Goal: Obtain resource: Download file/media

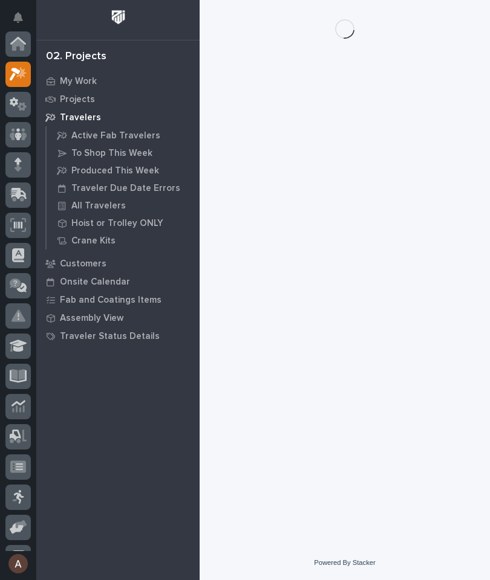
scroll to position [30, 0]
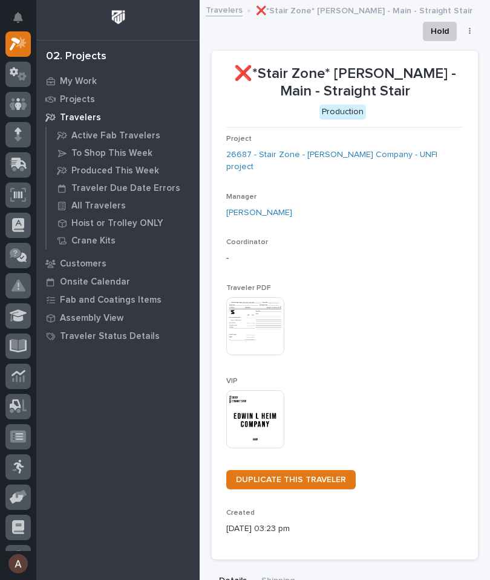
click at [19, 169] on icon at bounding box center [19, 165] width 18 height 14
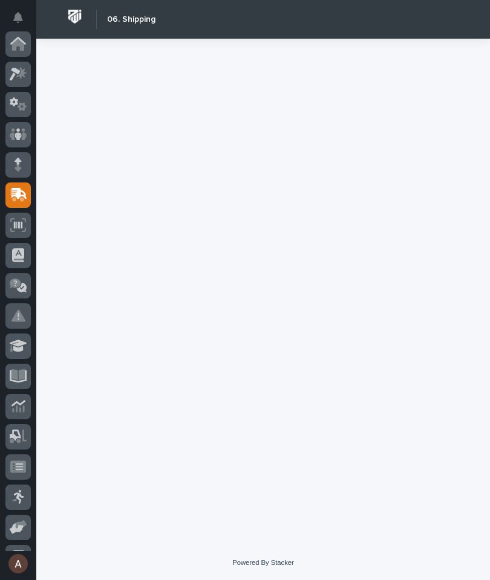
scroll to position [145, 0]
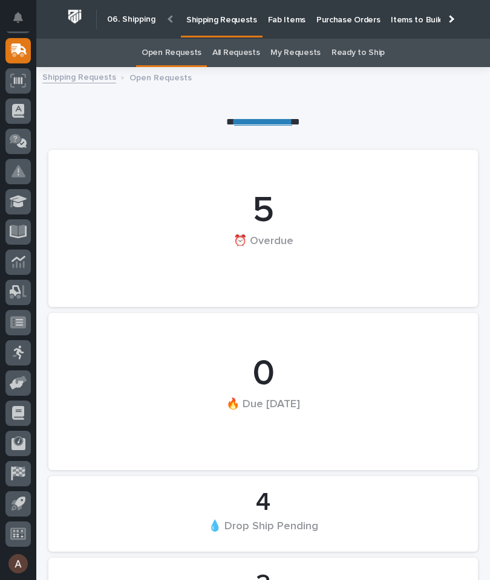
click at [284, 19] on p "Fab Items" at bounding box center [286, 12] width 37 height 25
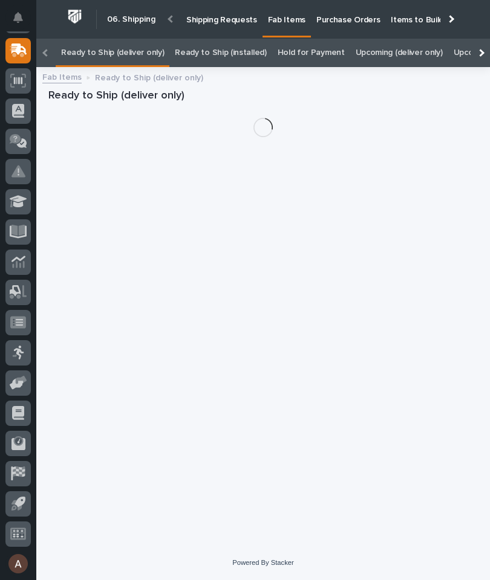
scroll to position [0, -146]
click at [487, 39] on div at bounding box center [479, 53] width 19 height 28
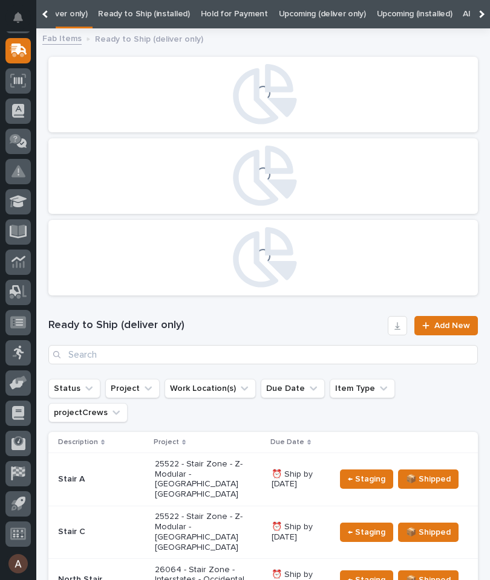
scroll to position [0, 0]
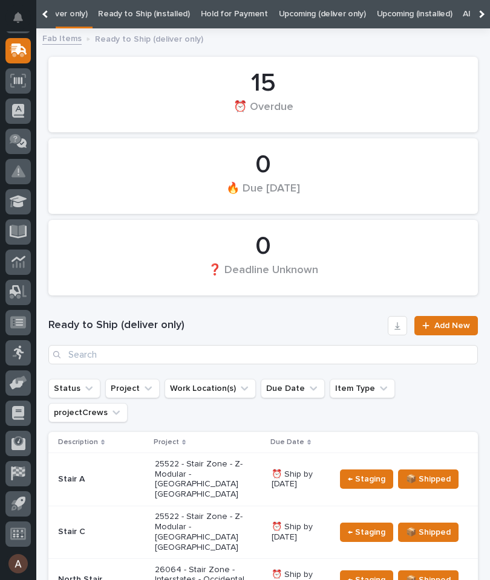
click at [484, 14] on div at bounding box center [479, 14] width 19 height 28
click at [298, 16] on link "All" at bounding box center [302, 14] width 8 height 28
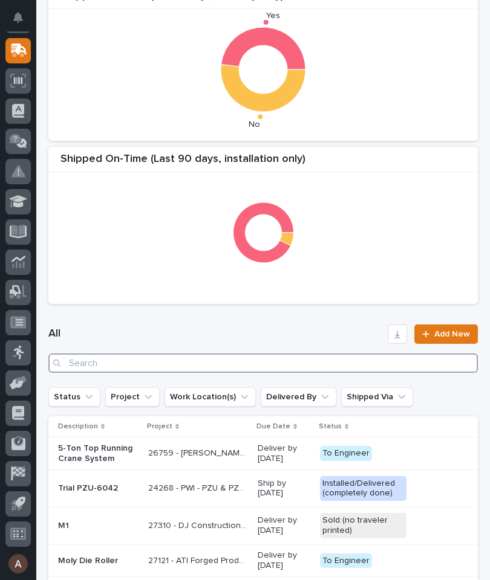
click at [297, 369] on input "Search" at bounding box center [262, 363] width 429 height 19
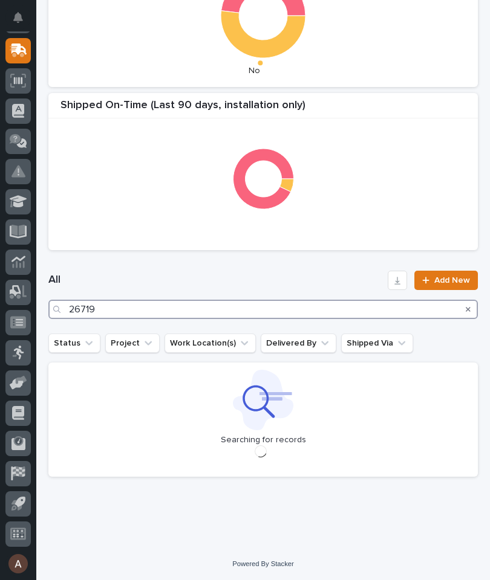
type input "26719"
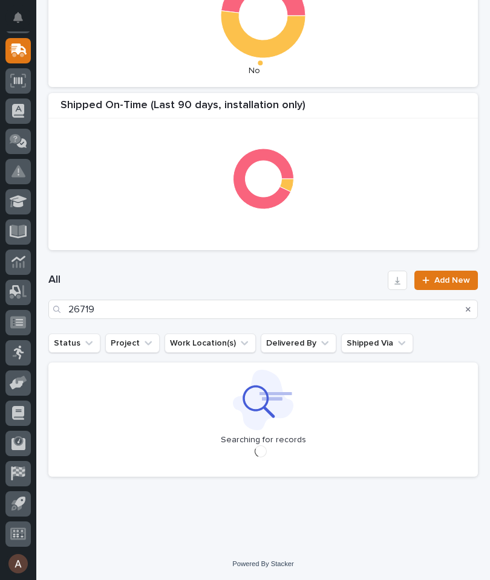
click at [297, 271] on div "All 26719 Add New" at bounding box center [262, 295] width 429 height 48
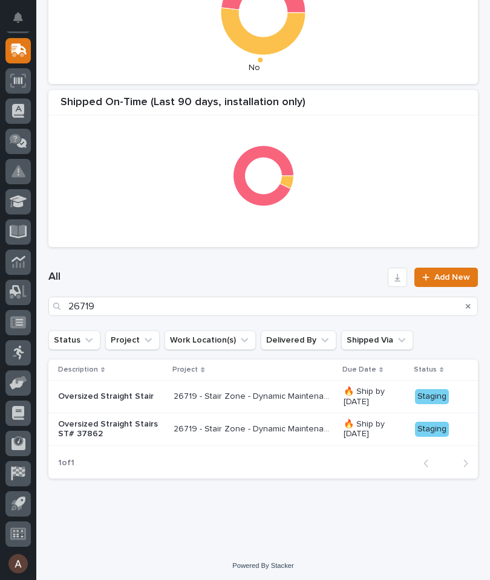
click at [102, 426] on p "Oversized Straight Stairs ST# 37862" at bounding box center [111, 430] width 106 height 21
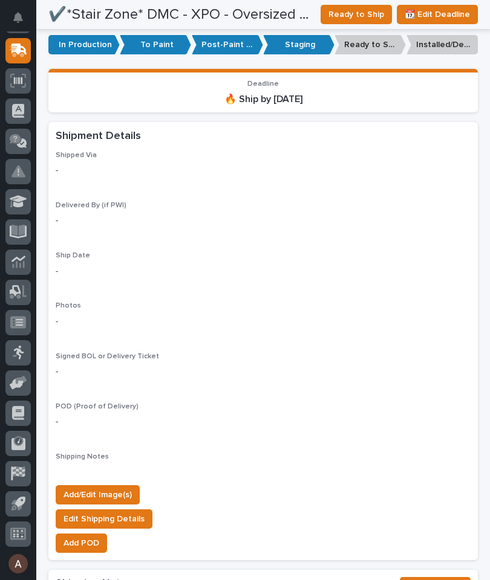
click at [119, 488] on span "Add/Edit Image(s)" at bounding box center [97, 495] width 68 height 15
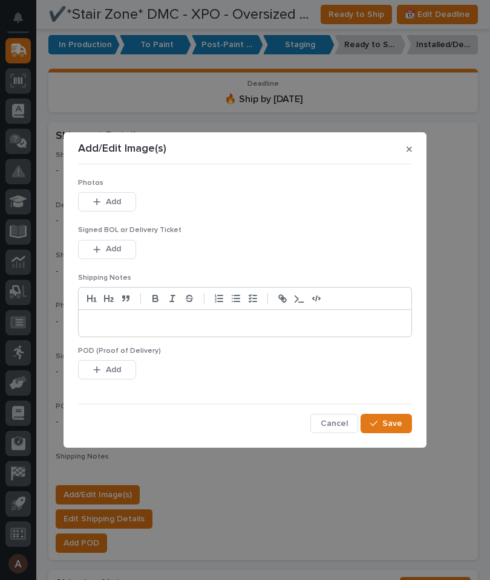
click at [129, 204] on button "Add" at bounding box center [107, 201] width 58 height 19
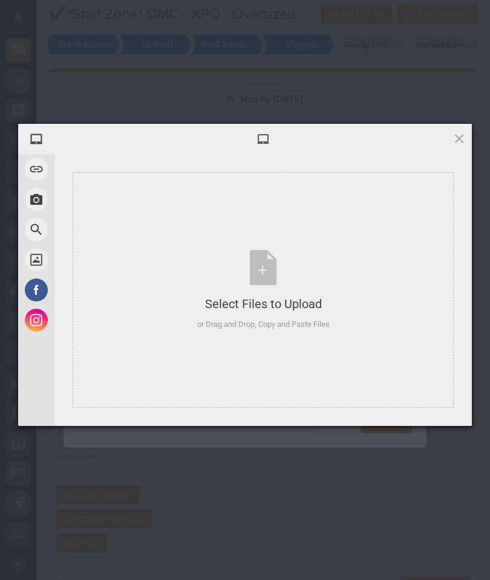
click at [368, 272] on div "Select Files to Upload or Drag and Drop, Copy and Paste Files" at bounding box center [263, 290] width 381 height 236
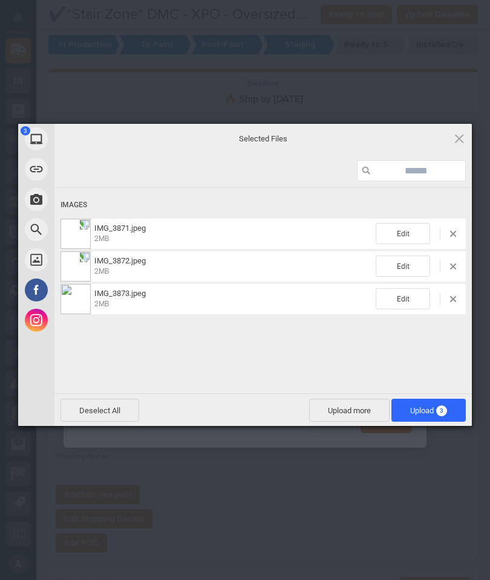
click at [446, 412] on span "3" at bounding box center [441, 411] width 11 height 11
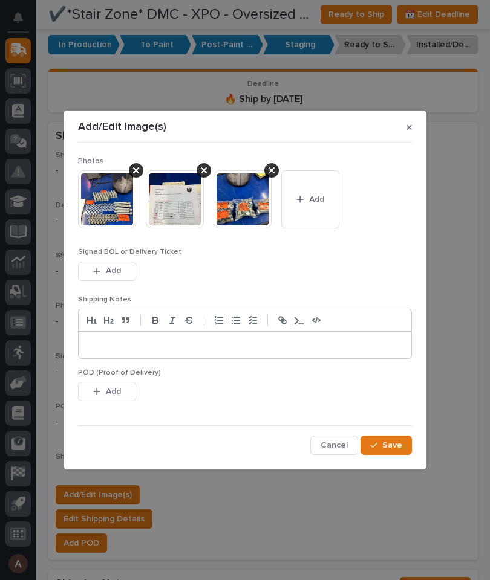
click at [406, 442] on button "Save" at bounding box center [385, 445] width 51 height 19
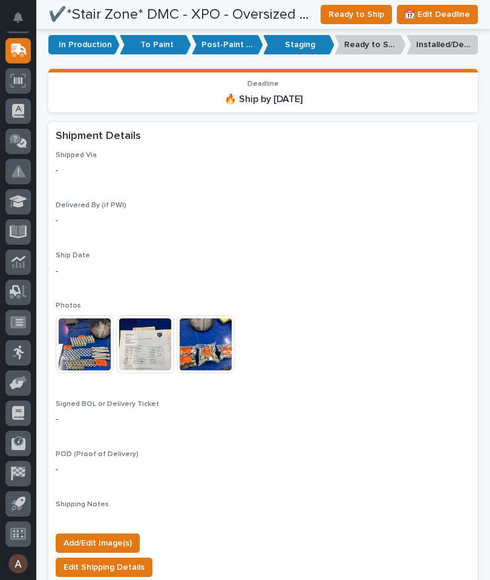
click at [371, 14] on span "Ready to Ship" at bounding box center [356, 14] width 56 height 15
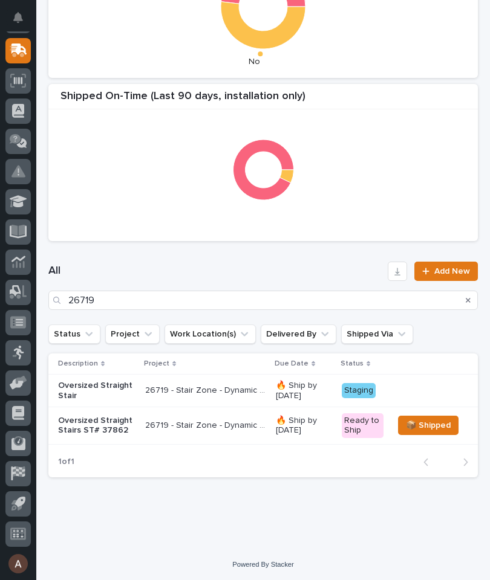
scroll to position [337, 0]
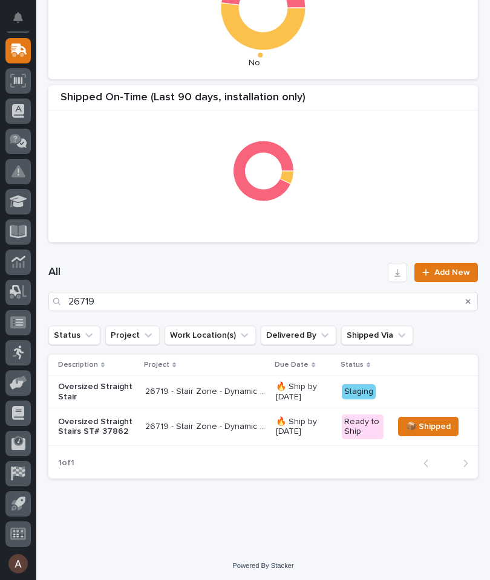
click at [103, 429] on p "Oversized Straight Stairs ST# 37862" at bounding box center [96, 427] width 77 height 21
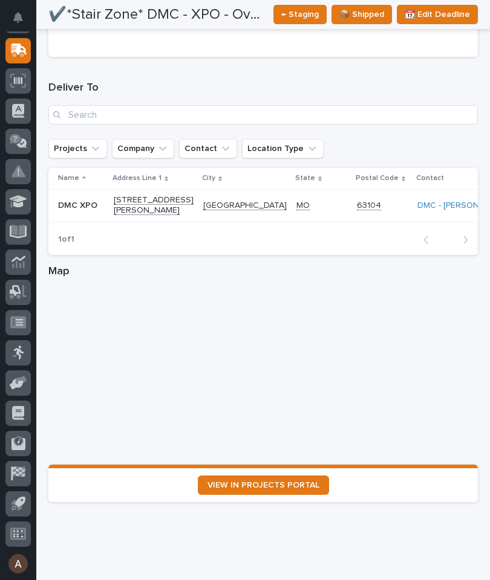
scroll to position [1602, 0]
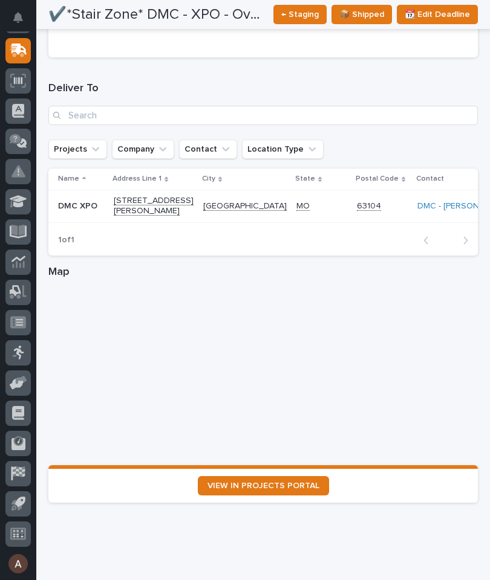
click at [300, 482] on span "VIEW IN PROJECTS PORTAL" at bounding box center [263, 486] width 112 height 8
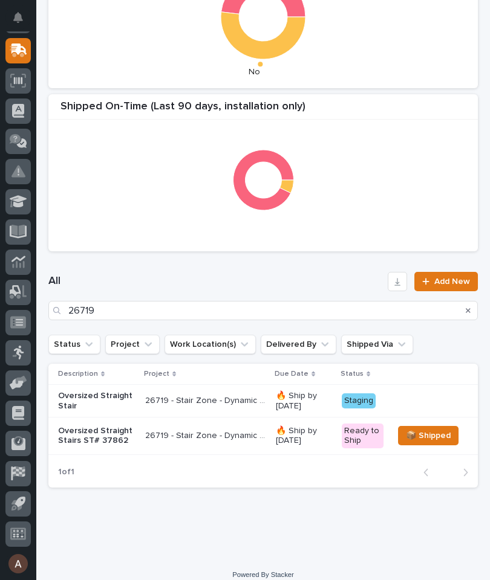
scroll to position [325, 0]
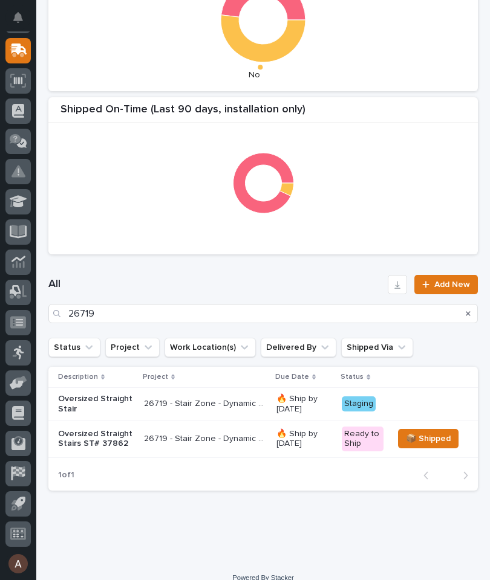
click at [101, 404] on p "Oversized Straight Stair" at bounding box center [96, 404] width 76 height 21
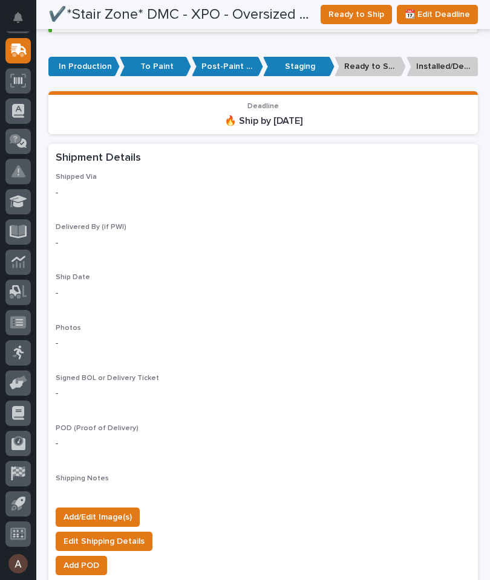
scroll to position [921, 0]
click at [103, 510] on span "Add/Edit Image(s)" at bounding box center [97, 517] width 68 height 15
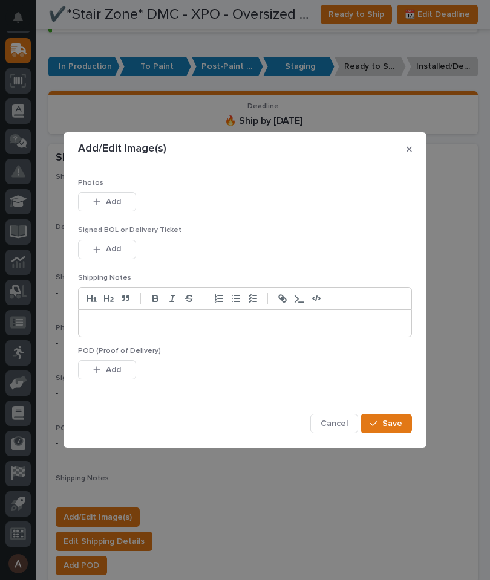
click at [114, 207] on span "Add" at bounding box center [113, 202] width 15 height 11
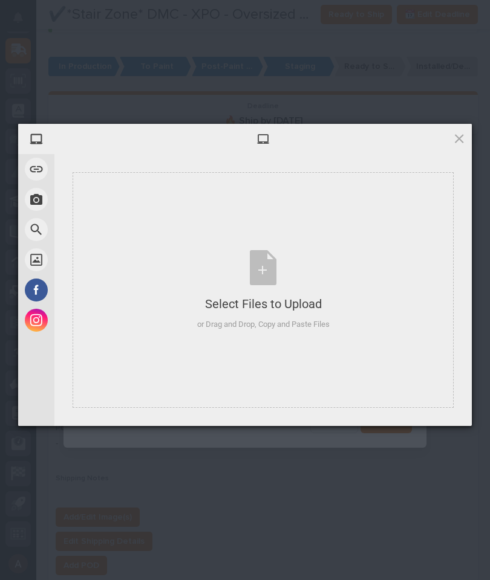
click at [418, 354] on div "Select Files to Upload or Drag and Drop, Copy and Paste Files" at bounding box center [263, 290] width 381 height 236
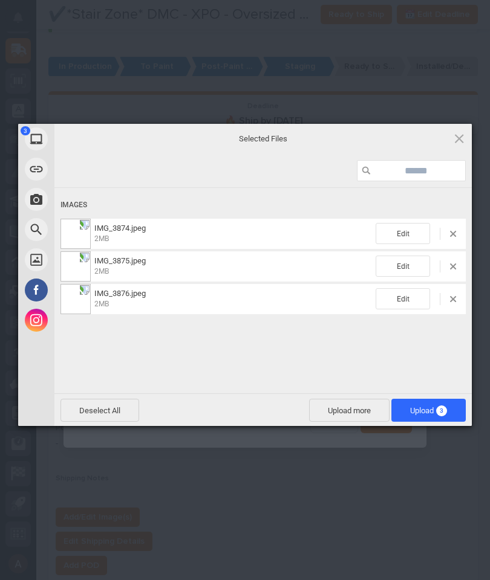
click at [446, 409] on span "3" at bounding box center [441, 411] width 11 height 11
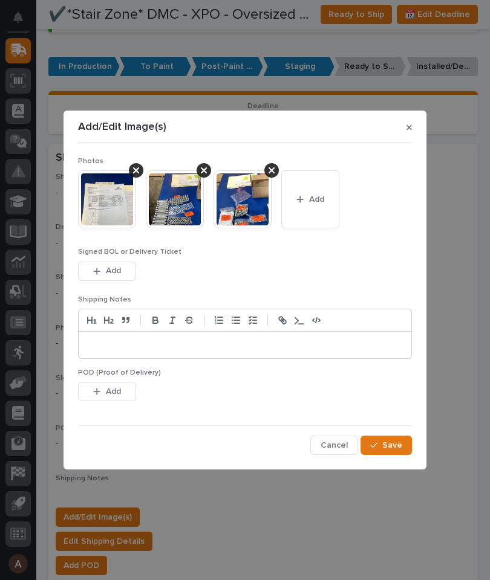
click at [401, 447] on span "Save" at bounding box center [392, 445] width 20 height 11
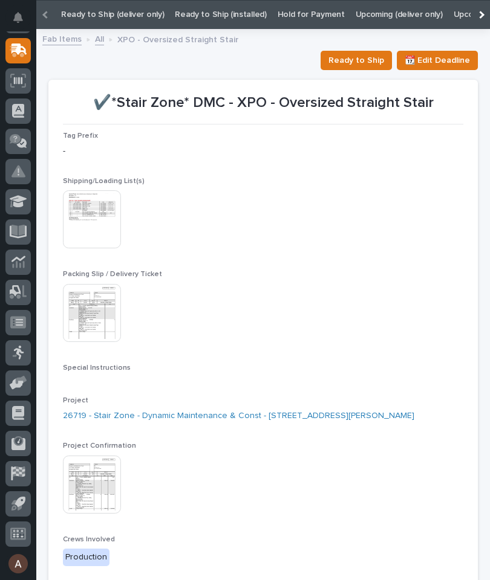
scroll to position [38, 0]
click at [94, 221] on img at bounding box center [92, 219] width 58 height 58
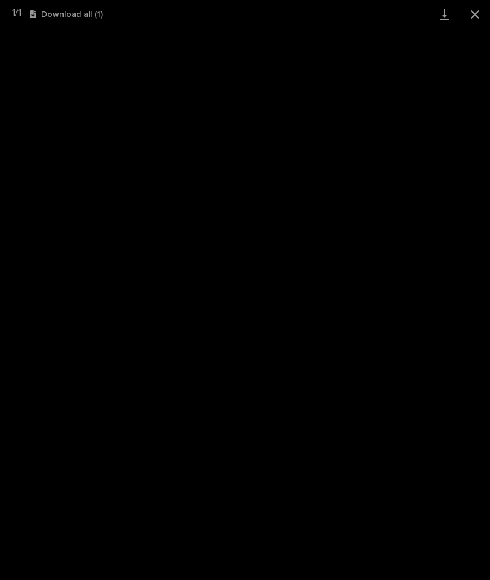
click at [443, 18] on link "Download" at bounding box center [444, 14] width 30 height 28
click at [482, 9] on button "Close gallery" at bounding box center [475, 14] width 30 height 28
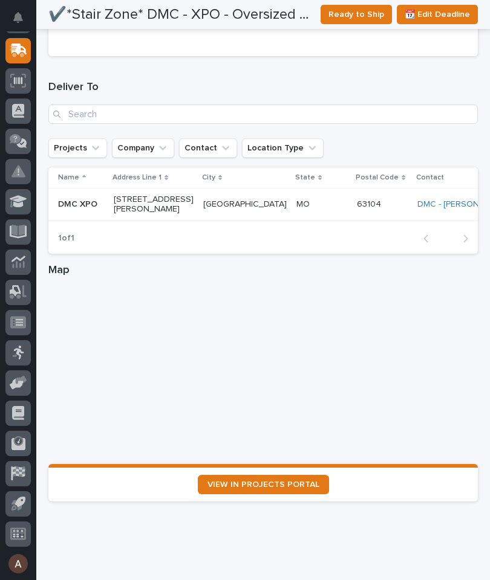
scroll to position [1585, 0]
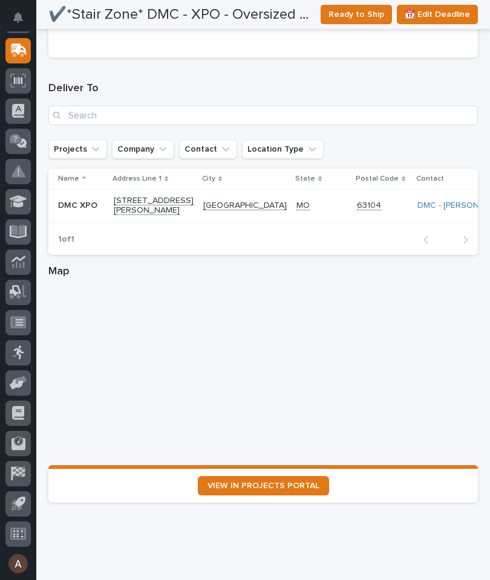
click at [293, 482] on span "VIEW IN PROJECTS PORTAL" at bounding box center [263, 486] width 112 height 8
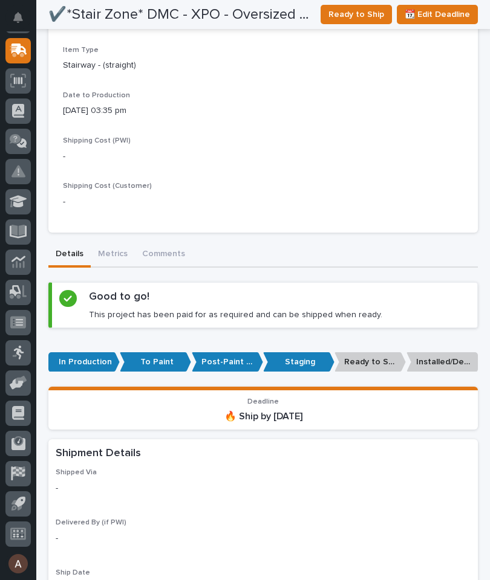
scroll to position [626, 0]
click at [361, 14] on span "Ready to Ship" at bounding box center [356, 14] width 56 height 15
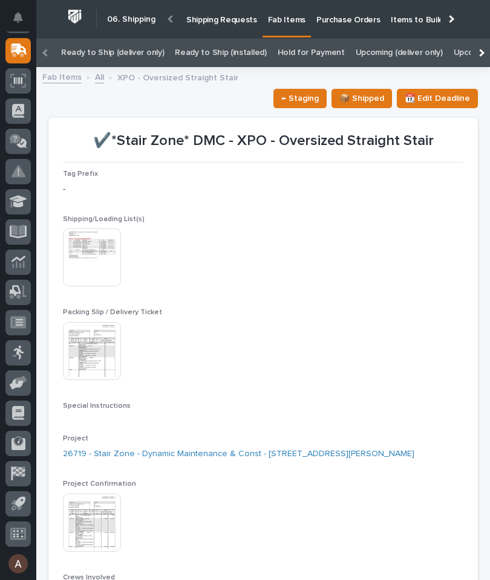
scroll to position [0, 0]
click at [20, 50] on icon at bounding box center [19, 49] width 16 height 11
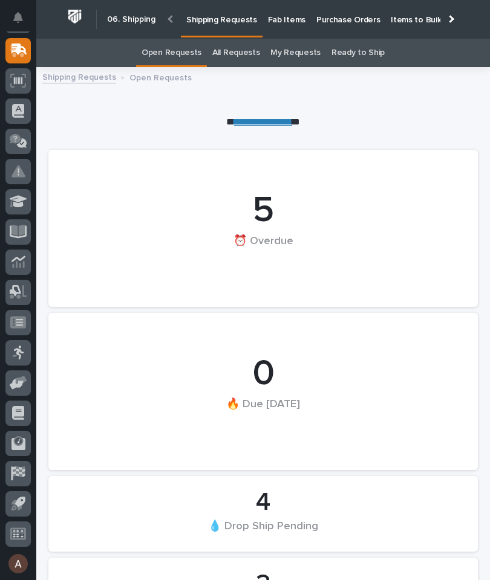
click at [456, 19] on div at bounding box center [449, 18] width 19 height 37
click at [305, 21] on p "Fab Items" at bounding box center [286, 12] width 37 height 25
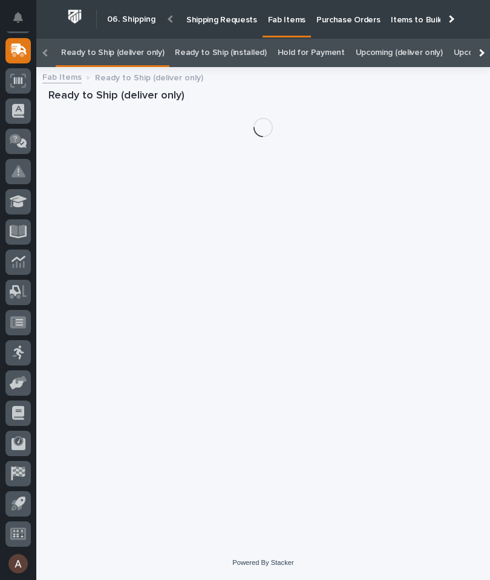
scroll to position [0, -131]
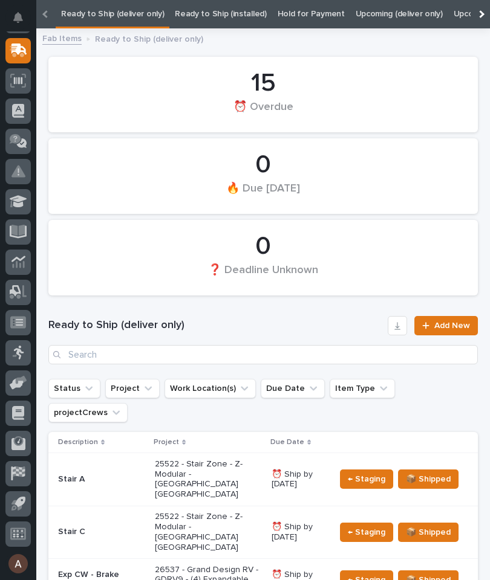
click at [481, 18] on div at bounding box center [479, 14] width 19 height 28
click at [313, 18] on link "All" at bounding box center [317, 14] width 8 height 28
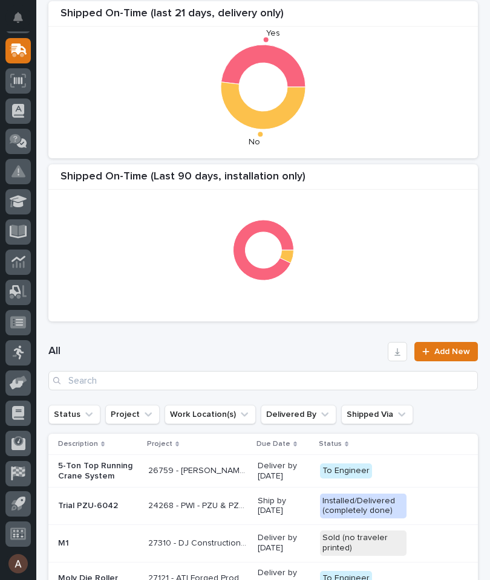
scroll to position [258, 0]
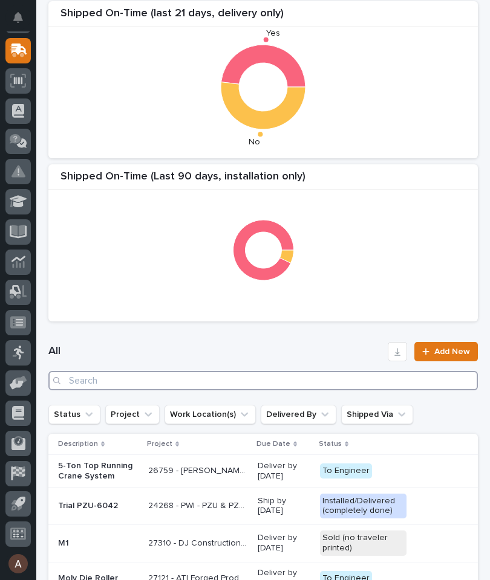
click at [266, 385] on input "Search" at bounding box center [262, 380] width 429 height 19
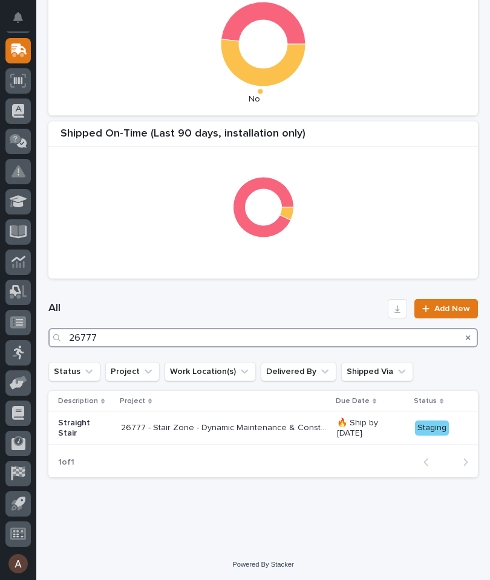
type input "26777"
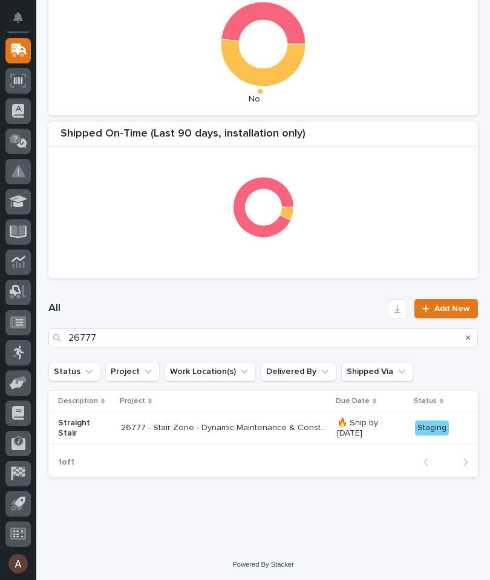
click at [323, 275] on div "Shipped On-Time (Last 90 days, installation only)" at bounding box center [262, 200] width 429 height 157
click at [83, 429] on p "Straight Stair" at bounding box center [84, 428] width 53 height 21
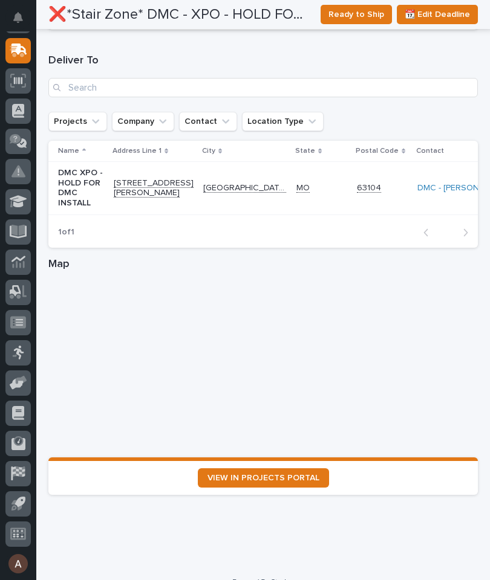
scroll to position [1488, 0]
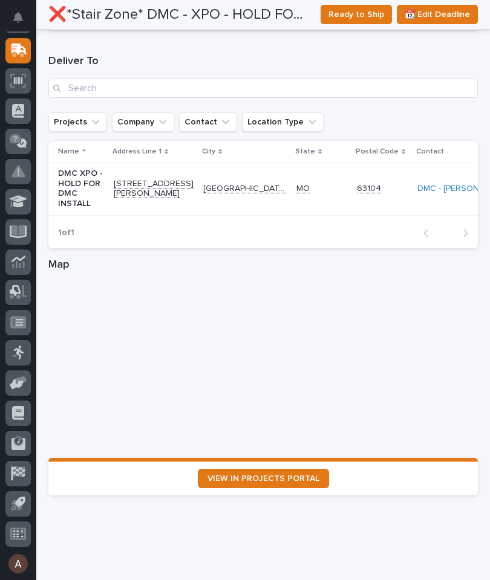
click at [305, 475] on span "VIEW IN PROJECTS PORTAL" at bounding box center [263, 479] width 112 height 8
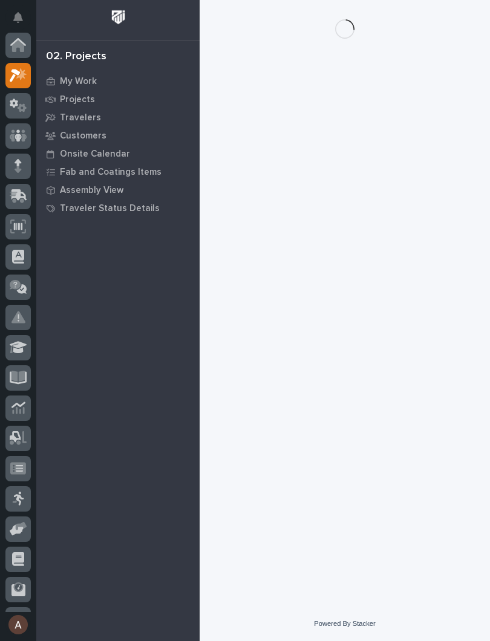
scroll to position [30, 0]
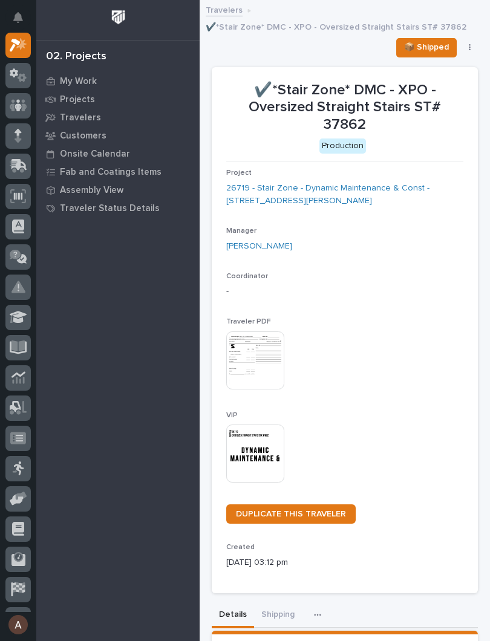
click at [256, 445] on img at bounding box center [255, 453] width 58 height 58
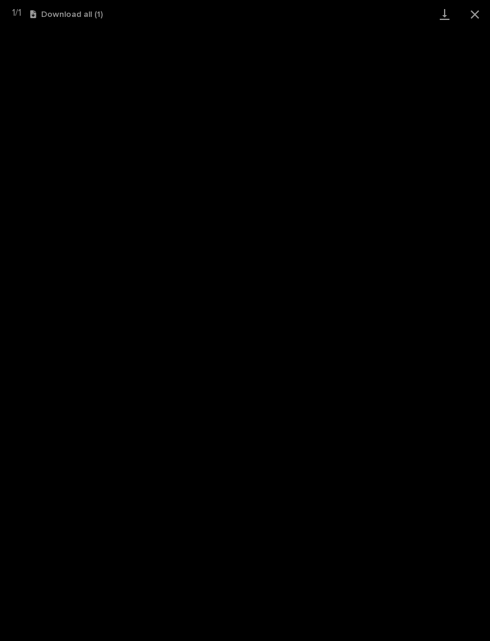
click at [446, 16] on link "Download" at bounding box center [444, 14] width 30 height 28
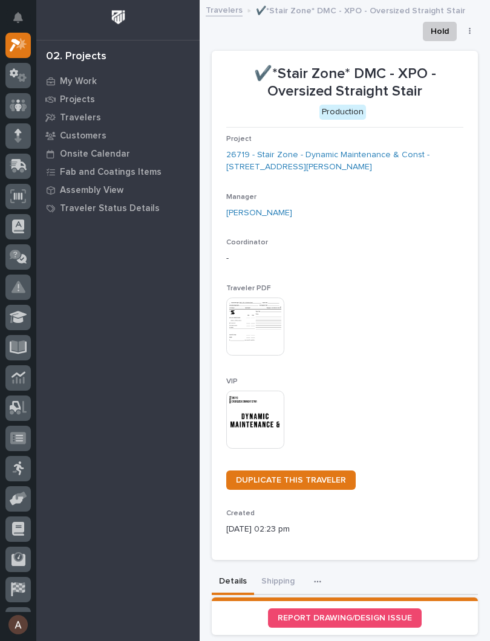
click at [254, 417] on img at bounding box center [255, 420] width 58 height 58
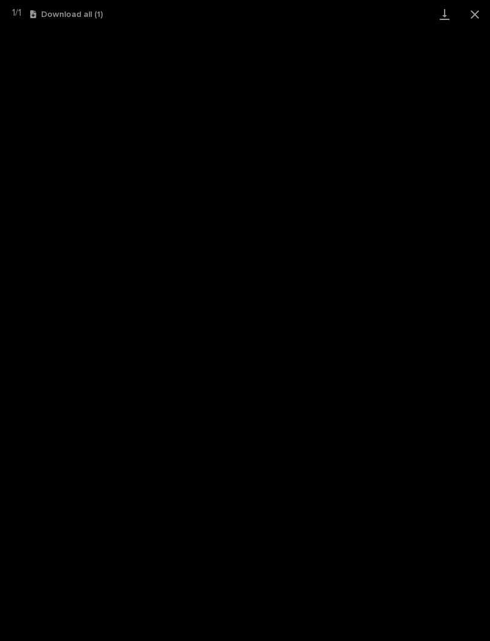
click at [443, 17] on link "Download" at bounding box center [444, 14] width 30 height 28
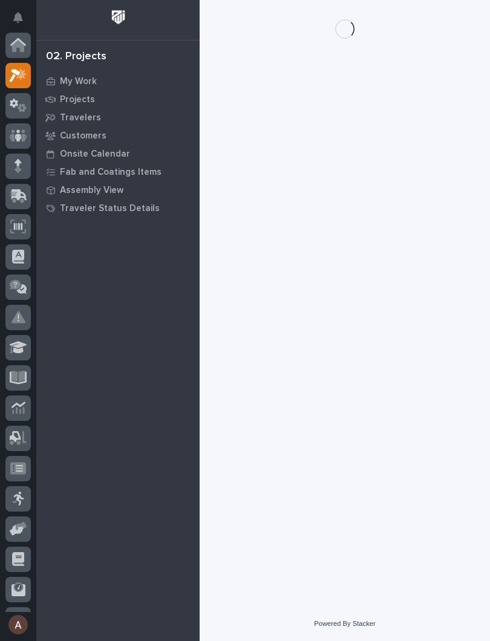
scroll to position [30, 0]
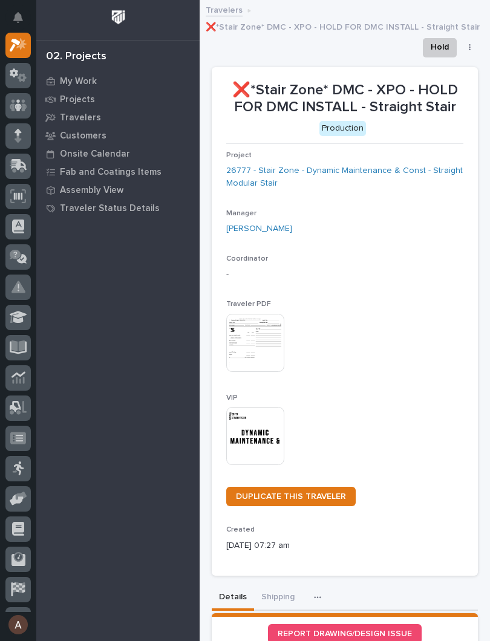
click at [263, 438] on img at bounding box center [255, 436] width 58 height 58
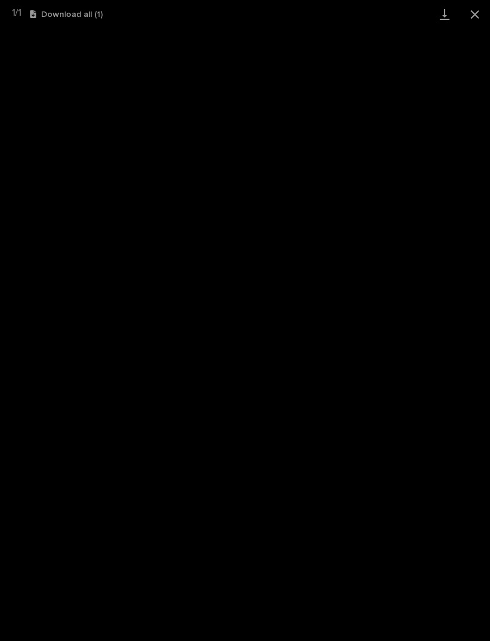
click at [450, 15] on link "Download" at bounding box center [444, 14] width 30 height 28
